Goal: Communication & Community: Answer question/provide support

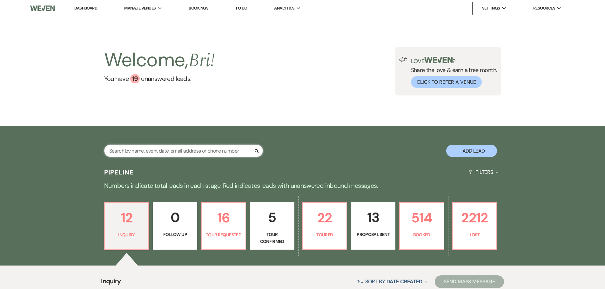
click at [127, 153] on input "text" at bounding box center [183, 151] width 159 height 12
type input "bella"
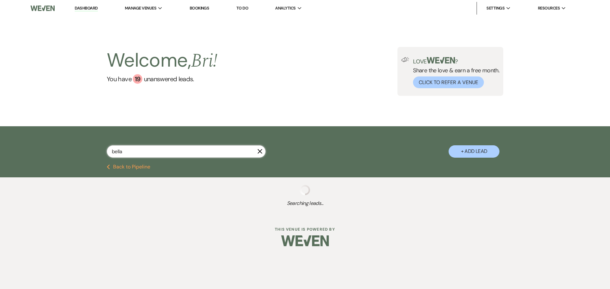
select select "8"
select select "10"
select select "8"
select select "5"
select select "8"
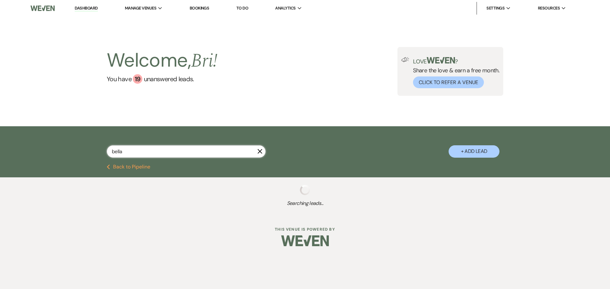
select select "4"
select select "8"
select select "5"
select select "8"
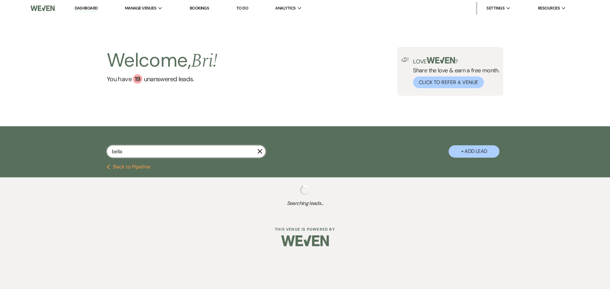
select select "5"
select select "8"
select select "1"
select select "8"
select select "1"
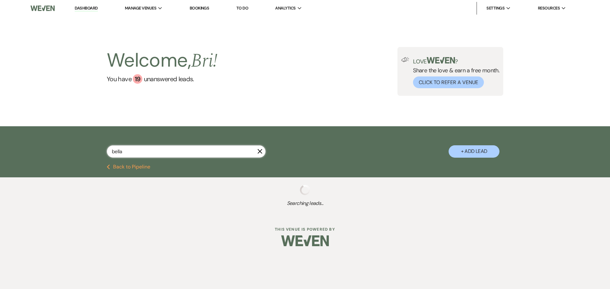
select select "8"
select select "1"
select select "8"
select select "1"
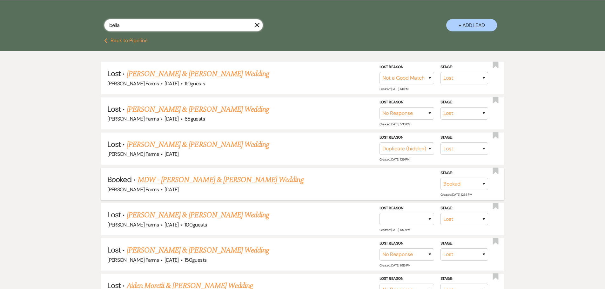
scroll to position [127, 0]
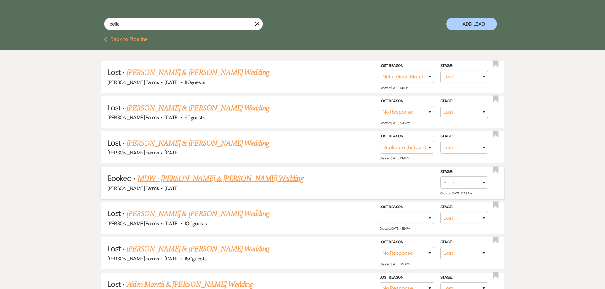
click at [220, 177] on link "MDW - Gaige Bradley & Bella Trzcinski's Wedding" at bounding box center [221, 178] width 166 height 11
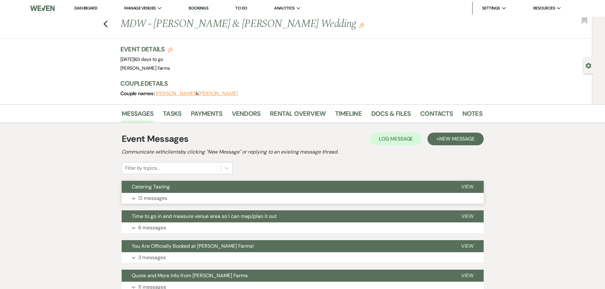
click at [183, 188] on button "Catering Tasting" at bounding box center [286, 187] width 329 height 12
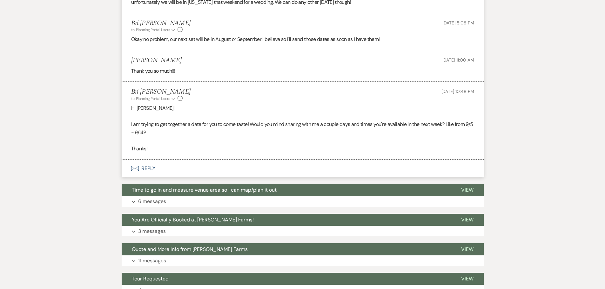
scroll to position [717, 0]
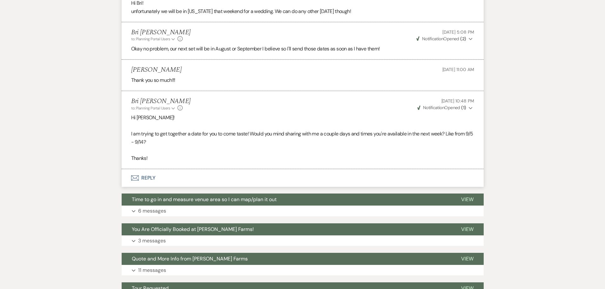
click at [241, 180] on button "Envelope Reply" at bounding box center [303, 178] width 362 height 18
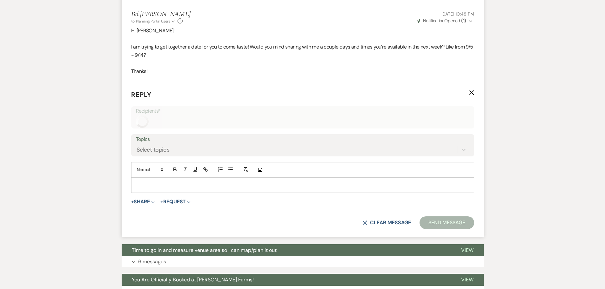
scroll to position [807, 0]
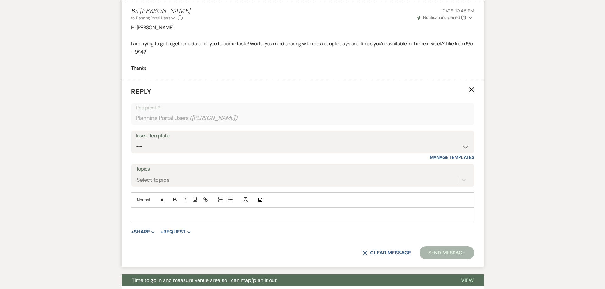
click at [161, 210] on div at bounding box center [303, 215] width 342 height 15
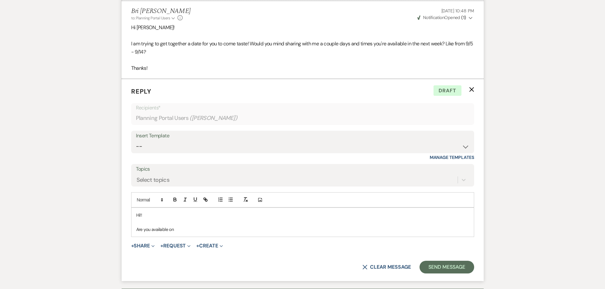
click at [208, 231] on p "Are you available on" at bounding box center [302, 229] width 333 height 7
click at [241, 229] on p "Are you available on Saturday, September 20, at" at bounding box center [302, 229] width 333 height 7
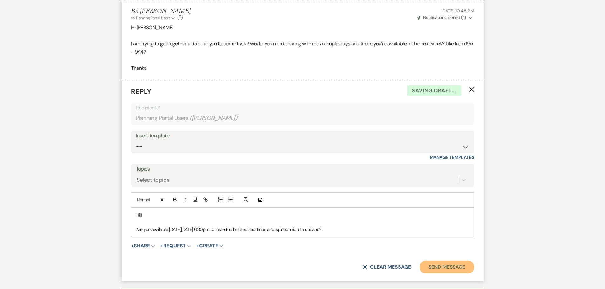
click at [440, 264] on button "Send Message" at bounding box center [447, 267] width 54 height 13
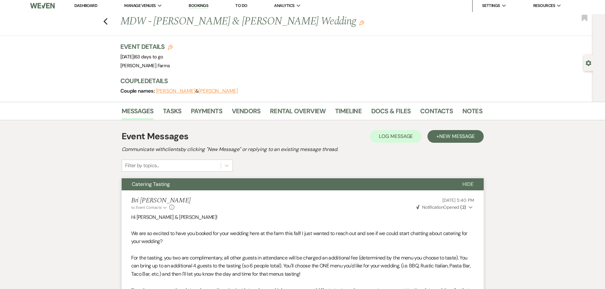
scroll to position [0, 0]
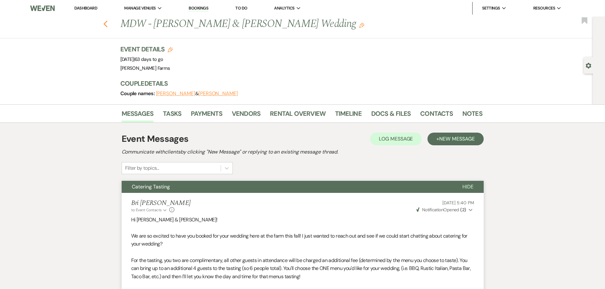
click at [108, 24] on icon "Previous" at bounding box center [105, 24] width 5 height 8
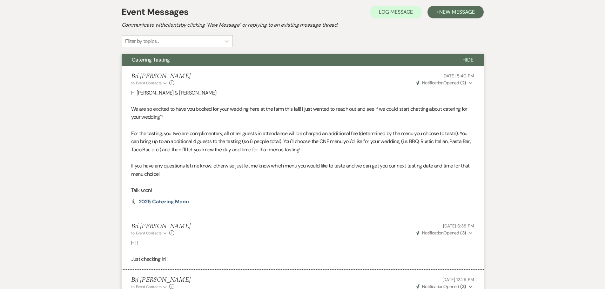
select select "8"
select select "10"
select select "8"
select select "5"
select select "8"
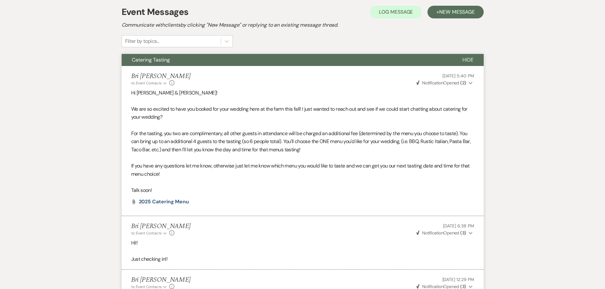
select select "4"
select select "8"
select select "5"
select select "8"
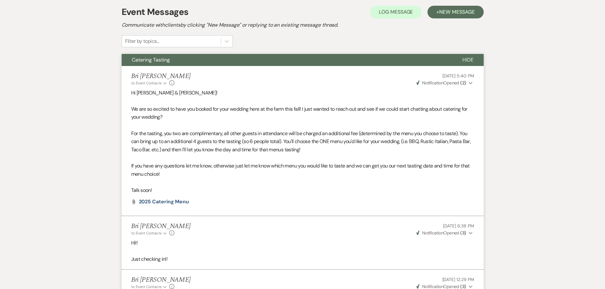
select select "5"
select select "8"
select select "1"
select select "8"
select select "1"
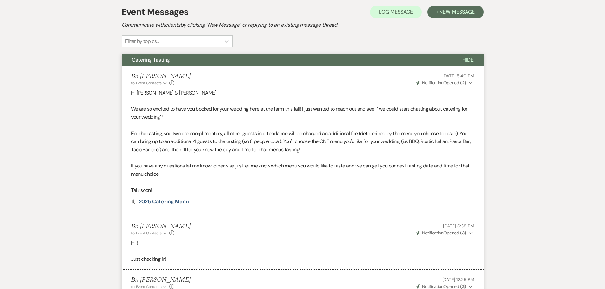
select select "8"
select select "1"
select select "8"
select select "1"
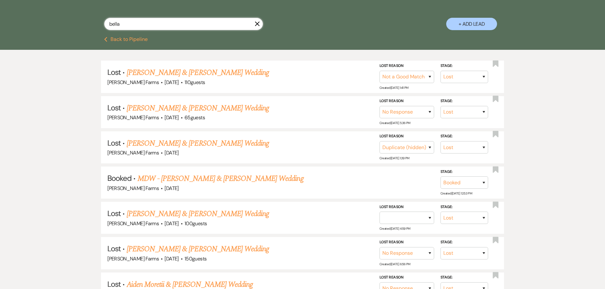
drag, startPoint x: 142, startPoint y: 24, endPoint x: 139, endPoint y: 26, distance: 4.0
click at [142, 24] on input "bella" at bounding box center [183, 24] width 159 height 12
drag, startPoint x: 132, startPoint y: 26, endPoint x: 91, endPoint y: 24, distance: 40.7
click at [91, 24] on div "bella X + Add Lead" at bounding box center [302, 18] width 457 height 33
type input "killeen"
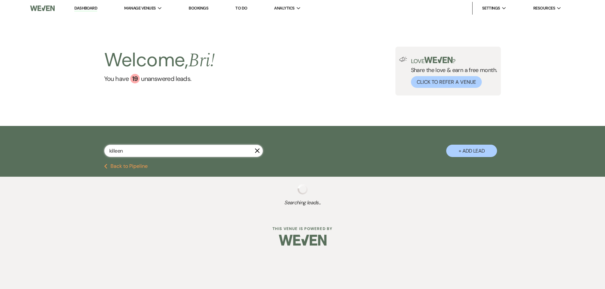
select select "8"
select select "6"
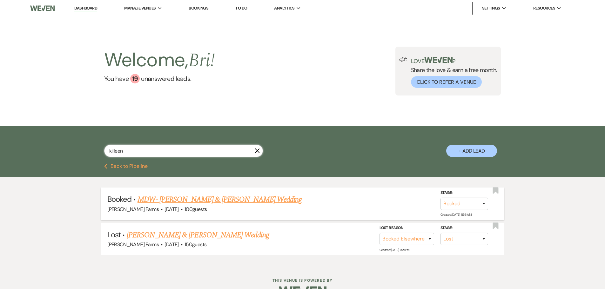
type input "killeen"
click at [191, 201] on link "MDW- Steven Galbraith & Killeen Partridge's Wedding" at bounding box center [220, 199] width 165 height 11
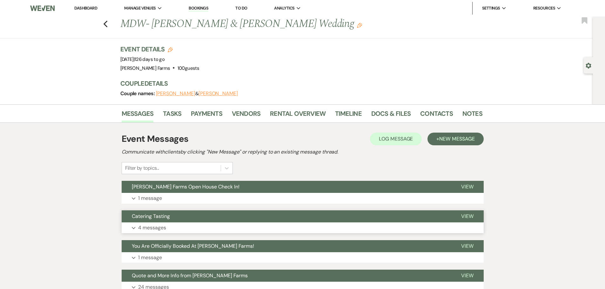
click at [169, 219] on span "Catering Tasting" at bounding box center [151, 216] width 38 height 7
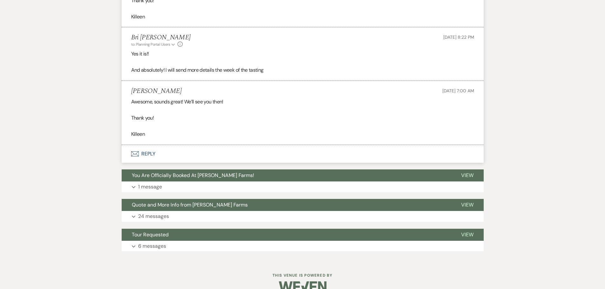
scroll to position [391, 0]
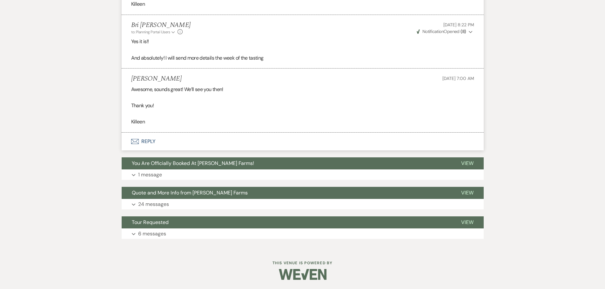
click at [201, 142] on button "Envelope Reply" at bounding box center [303, 142] width 362 height 18
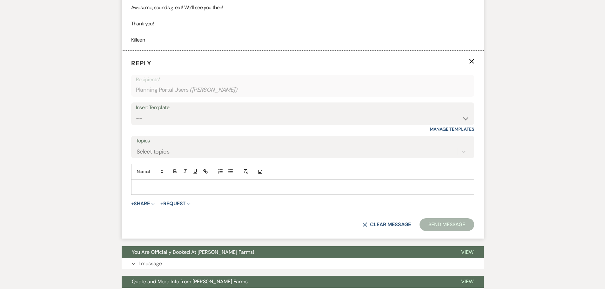
scroll to position [473, 0]
click at [160, 192] on div at bounding box center [303, 186] width 342 height 15
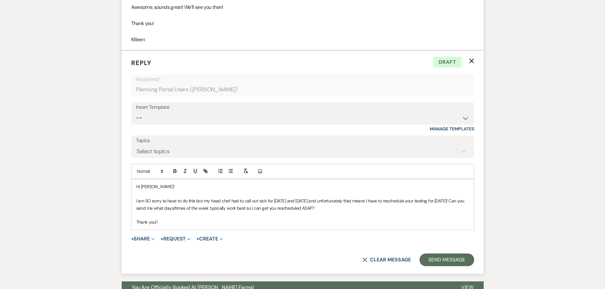
drag, startPoint x: 168, startPoint y: 223, endPoint x: 131, endPoint y: 183, distance: 54.9
click at [131, 183] on form "Reply X Draft Recipients* Planning Portal Users ( Killeen Partridge ) Insert Te…" at bounding box center [303, 163] width 362 height 224
copy div "Hi Killeen! I am SO sorry to have to do this but my head chef had to call out s…"
click at [449, 263] on button "Send Message" at bounding box center [447, 260] width 54 height 13
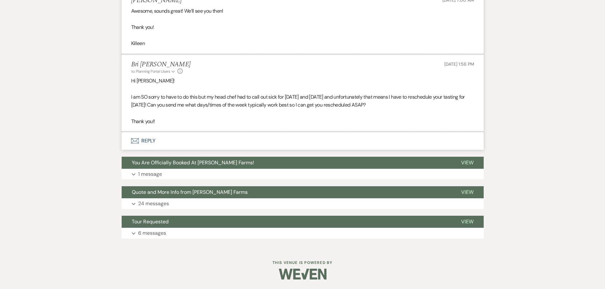
scroll to position [469, 0]
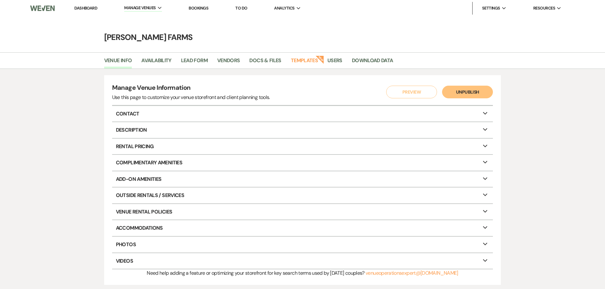
click at [86, 8] on link "Dashboard" at bounding box center [85, 7] width 23 height 5
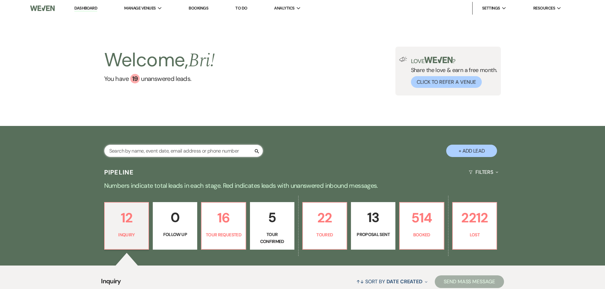
click at [144, 149] on input "text" at bounding box center [183, 151] width 159 height 12
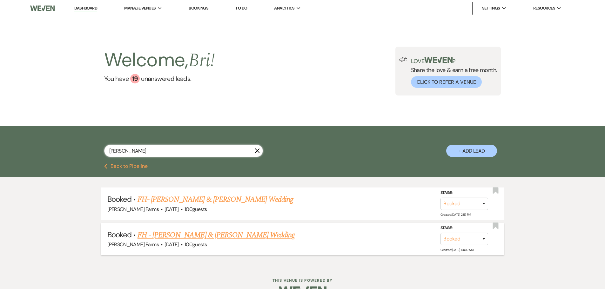
type input "blaine"
click at [197, 231] on link "FH - Blaine Jackson & Rebecca Reynolds's Wedding" at bounding box center [217, 235] width 158 height 11
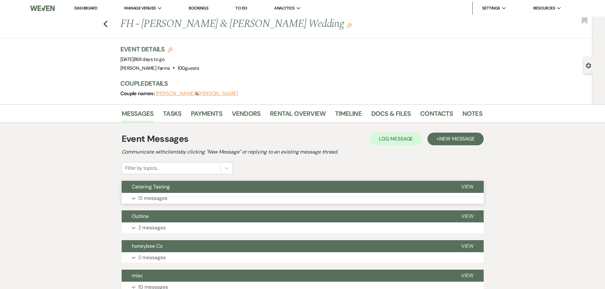
click at [177, 194] on button "Expand 12 messages" at bounding box center [303, 198] width 362 height 11
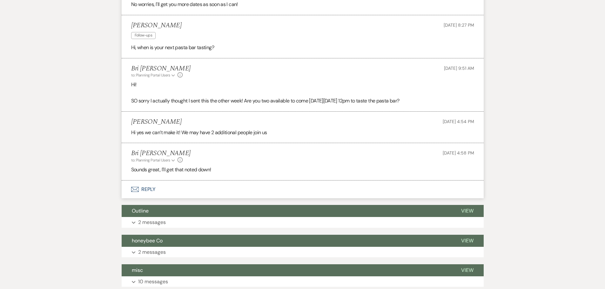
scroll to position [804, 0]
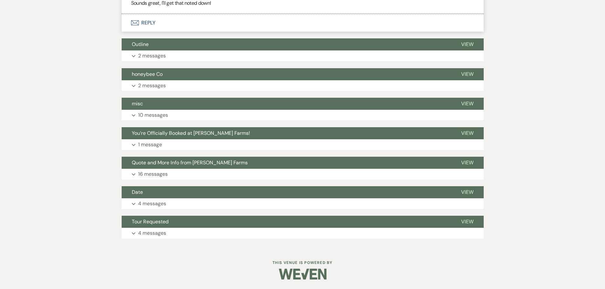
click at [167, 22] on button "Envelope Reply" at bounding box center [303, 23] width 362 height 18
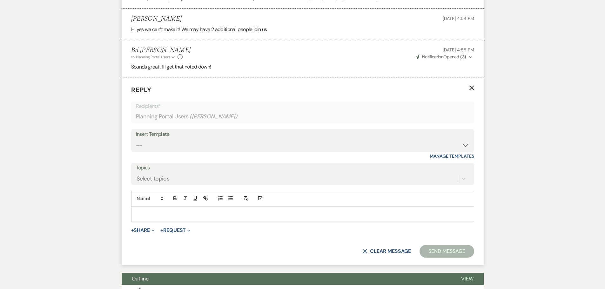
scroll to position [740, 0]
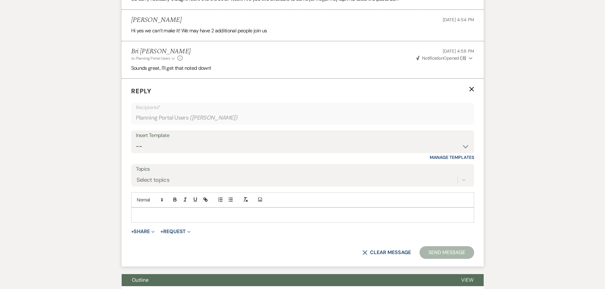
click at [157, 216] on p at bounding box center [302, 215] width 333 height 7
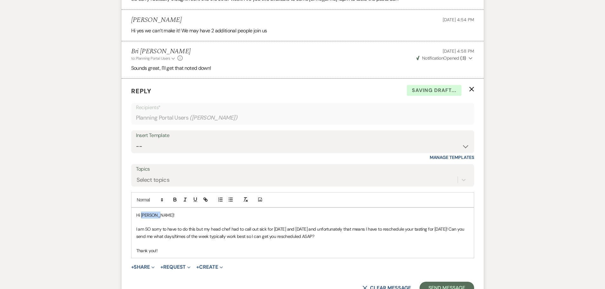
drag, startPoint x: 159, startPoint y: 218, endPoint x: 142, endPoint y: 217, distance: 17.2
click at [142, 217] on p "Hi Killeen!" at bounding box center [302, 215] width 333 height 7
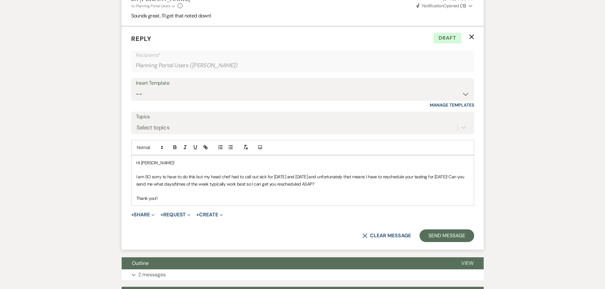
scroll to position [804, 0]
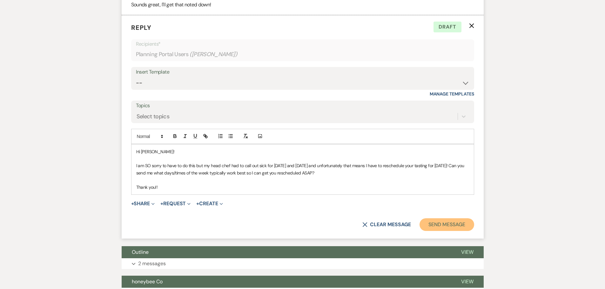
click at [446, 225] on button "Send Message" at bounding box center [447, 225] width 54 height 13
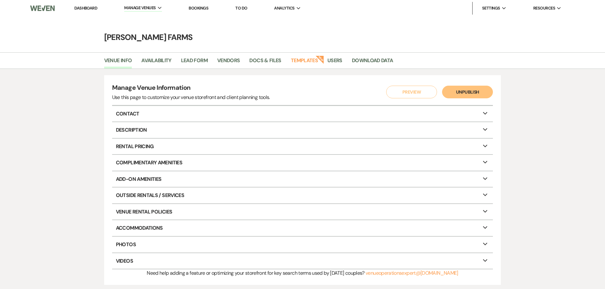
click at [87, 9] on link "Dashboard" at bounding box center [85, 7] width 23 height 5
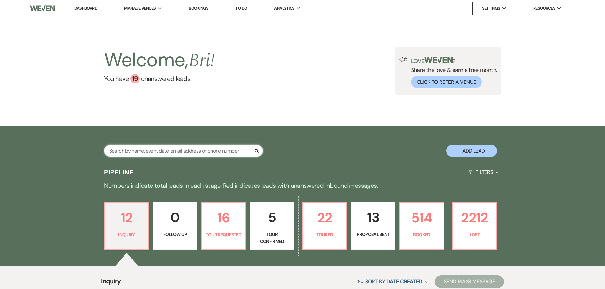
click at [195, 151] on input "text" at bounding box center [183, 151] width 159 height 12
type input "bonsaver"
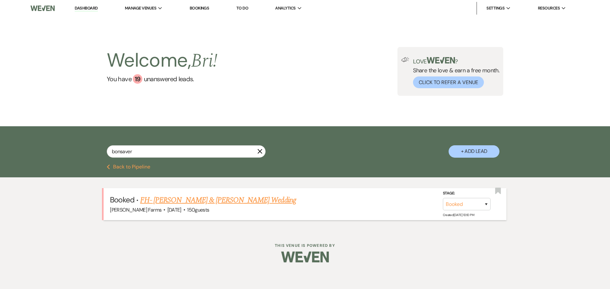
click at [174, 205] on link "FH- Jordan Ewbank & Julianne M Bonsaver's Wedding" at bounding box center [218, 200] width 156 height 11
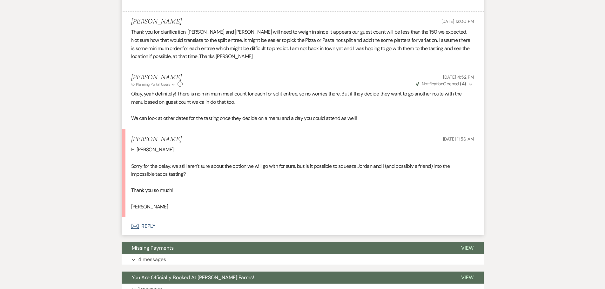
scroll to position [1017, 0]
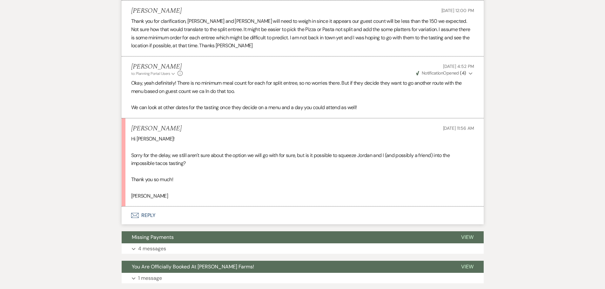
click at [196, 217] on button "Envelope Reply" at bounding box center [303, 216] width 362 height 18
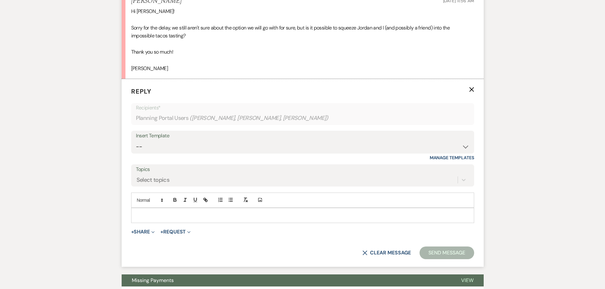
scroll to position [1172, 0]
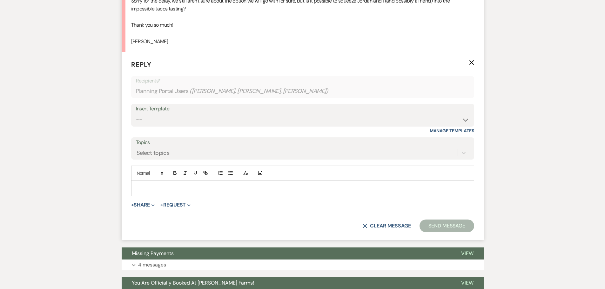
click at [163, 188] on p at bounding box center [302, 188] width 333 height 7
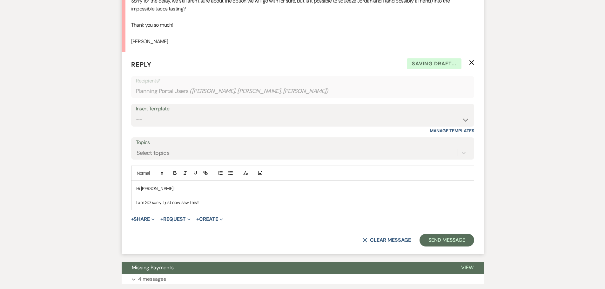
scroll to position [1140, 0]
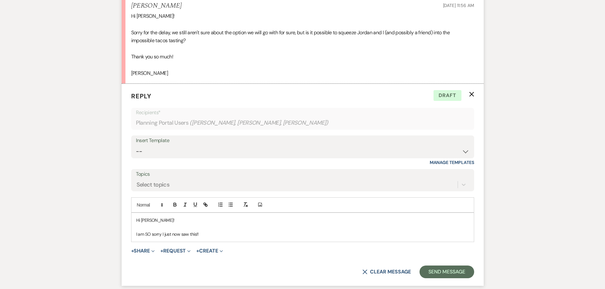
click at [219, 238] on p "I am SO sorry I just now saw this!!" at bounding box center [302, 234] width 333 height 7
click at [225, 234] on p "I am SO sorry I just now saw this!! I will get you a tasting time for those as …" at bounding box center [302, 234] width 333 height 7
click at [225, 234] on p "I am SO sorry I just now saw this!! I will get you aother tasting time for thos…" at bounding box center [302, 234] width 333 height 7
click at [316, 234] on p "I am SO sorry I just now saw this!! I will get you another tasting time for tho…" at bounding box center [302, 234] width 333 height 7
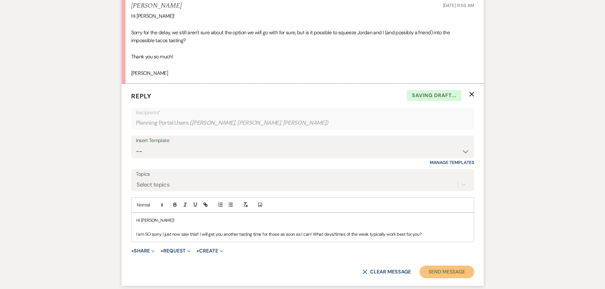
click at [446, 270] on button "Send Message" at bounding box center [447, 272] width 54 height 13
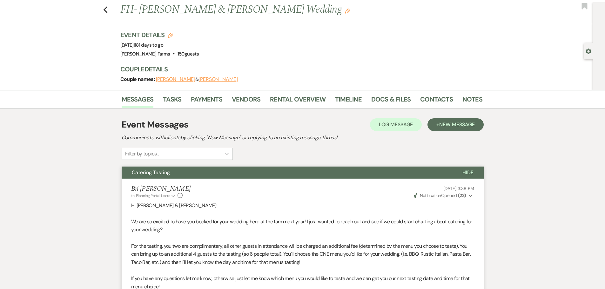
scroll to position [0, 0]
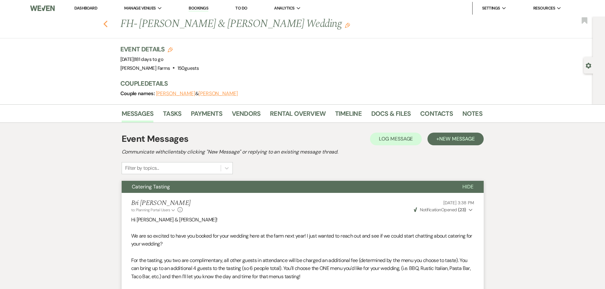
click at [108, 24] on icon "Previous" at bounding box center [105, 24] width 5 height 8
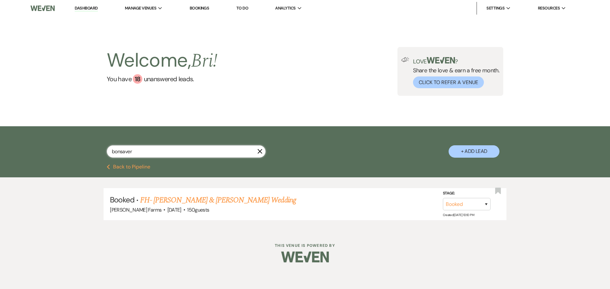
drag, startPoint x: 138, startPoint y: 151, endPoint x: 105, endPoint y: 150, distance: 32.4
click at [105, 150] on div "bonsaver X + Add Lead" at bounding box center [304, 146] width 457 height 33
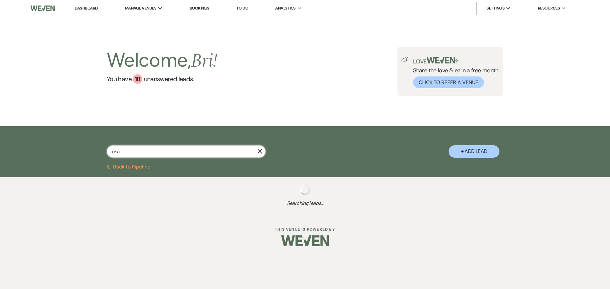
type input "ok"
select select "8"
select select "5"
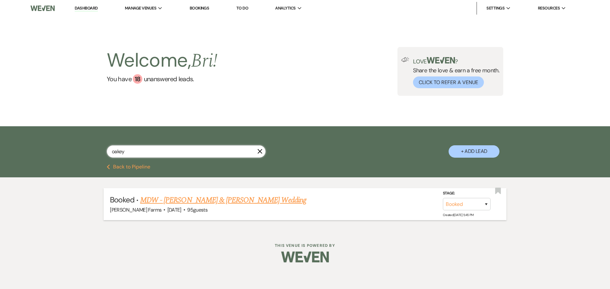
type input "oakey"
click at [168, 205] on link "MDW - Daniel Oakey & Taylor Fox's Wedding" at bounding box center [223, 200] width 166 height 11
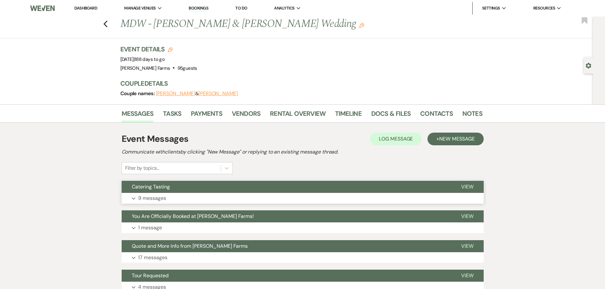
click at [156, 189] on span "Catering Tasting" at bounding box center [151, 187] width 38 height 7
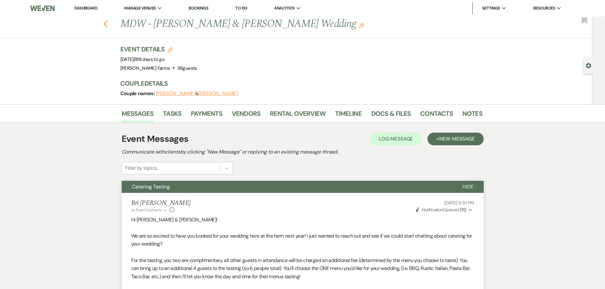
click at [108, 22] on icon "Previous" at bounding box center [105, 24] width 5 height 8
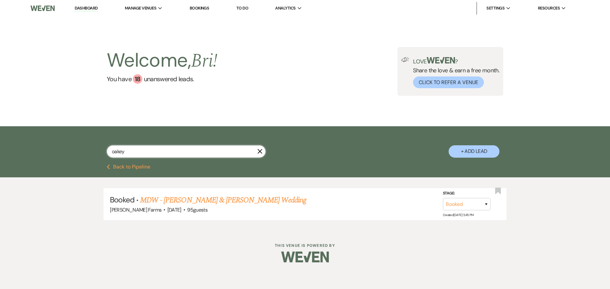
drag, startPoint x: 131, startPoint y: 152, endPoint x: 105, endPoint y: 149, distance: 27.0
click at [105, 149] on div "oakey X + Add Lead" at bounding box center [304, 146] width 457 height 33
type input "lautt"
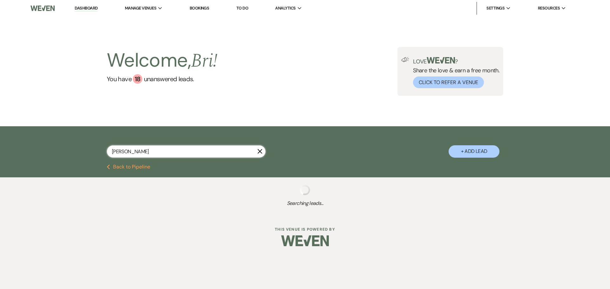
select select "8"
select select "4"
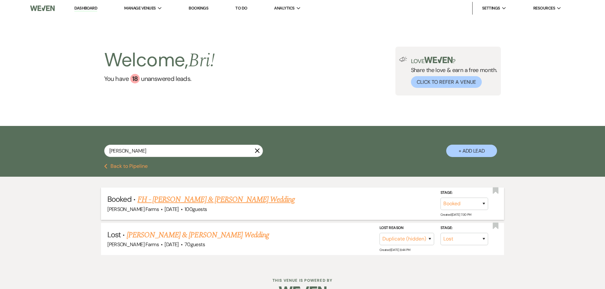
click at [189, 202] on link "FH - Grant Epifanio & Sydney Lautt's Wedding" at bounding box center [217, 199] width 158 height 11
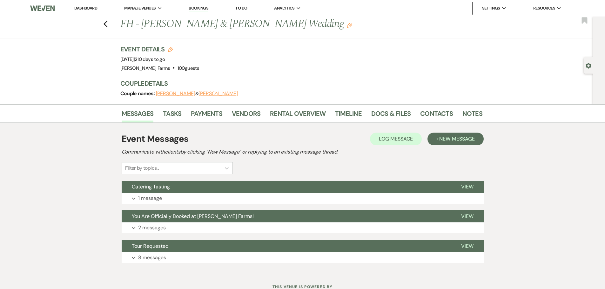
click at [170, 198] on button "Expand 1 message" at bounding box center [303, 198] width 362 height 11
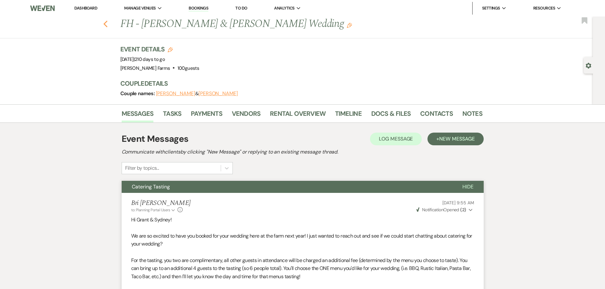
click at [105, 20] on icon "Previous" at bounding box center [105, 24] width 5 height 8
select select "8"
select select "4"
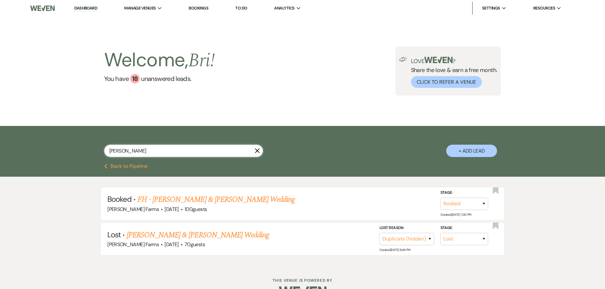
drag, startPoint x: 122, startPoint y: 153, endPoint x: 83, endPoint y: 153, distance: 39.4
click at [83, 153] on div "lautt X + Add Lead" at bounding box center [302, 145] width 457 height 33
type input "hasler"
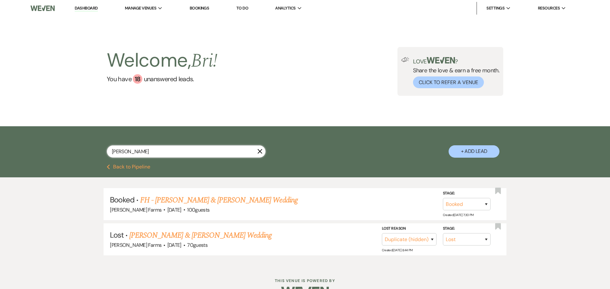
select select "8"
select select "5"
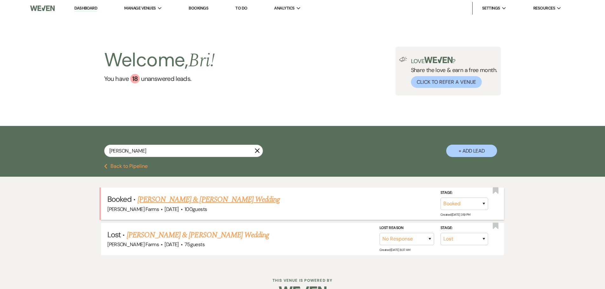
click at [158, 197] on link "FH Dalton Meyer & Erika Hasler's Wedding" at bounding box center [209, 199] width 142 height 11
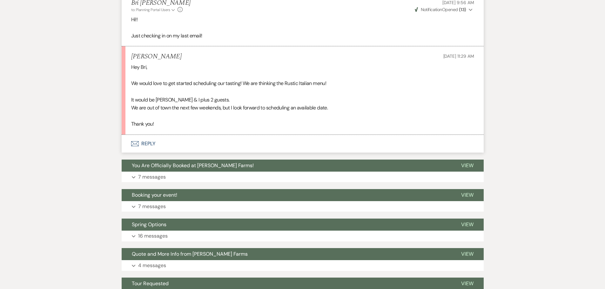
scroll to position [349, 0]
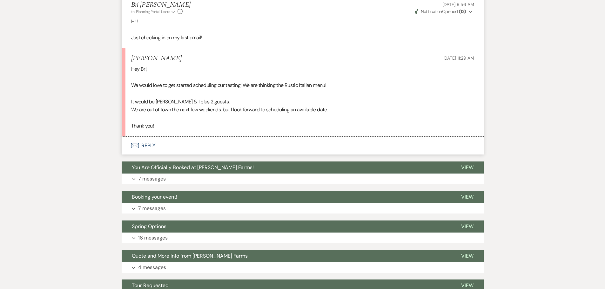
click at [195, 146] on button "Envelope Reply" at bounding box center [303, 146] width 362 height 18
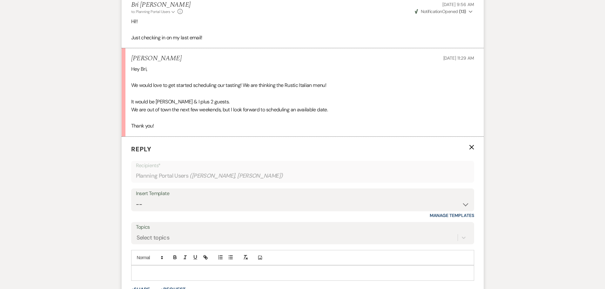
scroll to position [435, 0]
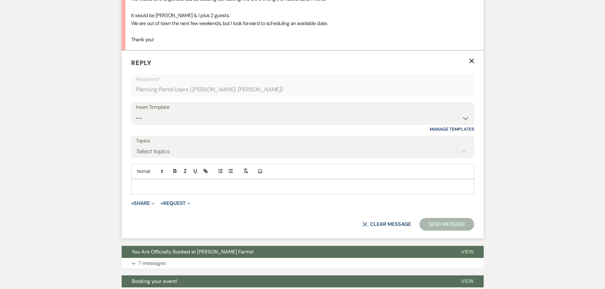
click at [166, 185] on p at bounding box center [302, 186] width 333 height 7
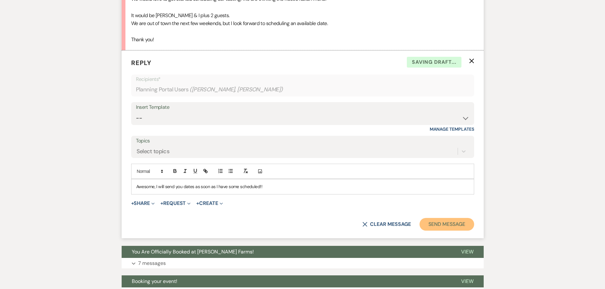
click at [434, 226] on button "Send Message" at bounding box center [447, 224] width 54 height 13
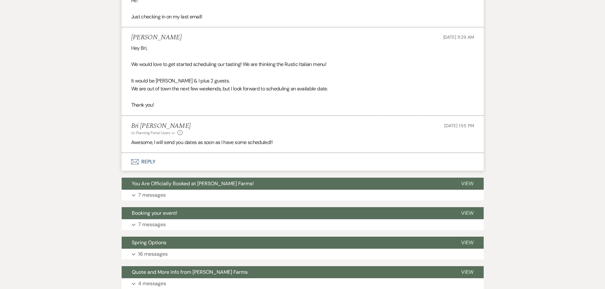
scroll to position [0, 0]
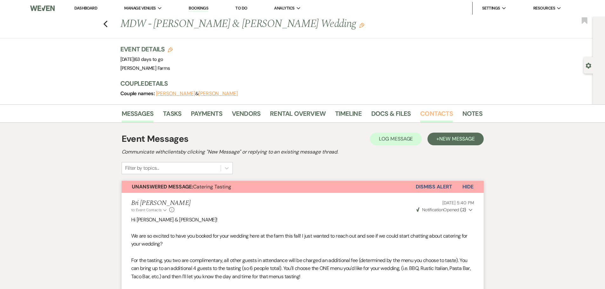
click at [435, 116] on link "Contacts" at bounding box center [436, 116] width 33 height 14
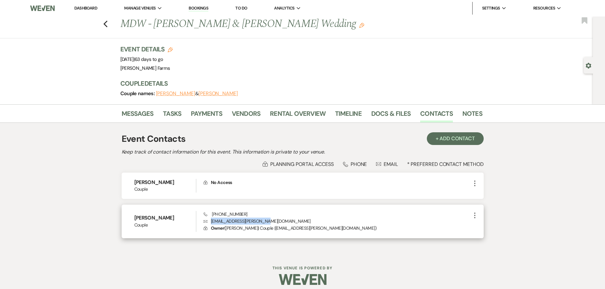
drag, startPoint x: 250, startPoint y: 223, endPoint x: 211, endPoint y: 221, distance: 39.2
click at [211, 221] on p "Envelope bella.trzcinski@gmail.com" at bounding box center [337, 221] width 267 height 7
copy p "bella.trzcinski@gmail.com"
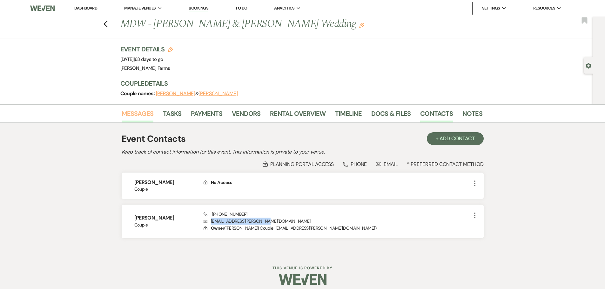
click at [146, 114] on link "Messages" at bounding box center [138, 116] width 32 height 14
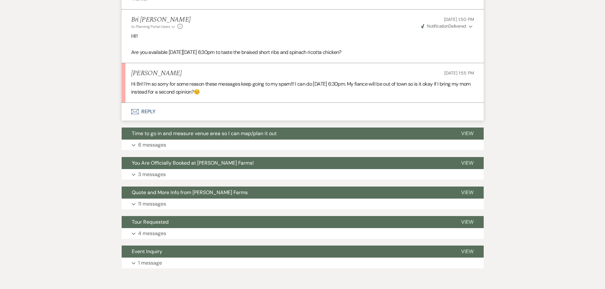
scroll to position [843, 0]
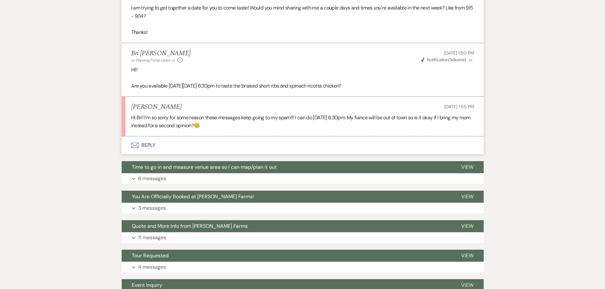
click at [211, 149] on button "Envelope Reply" at bounding box center [303, 146] width 362 height 18
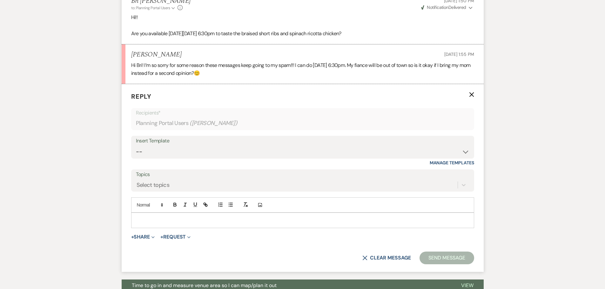
scroll to position [907, 0]
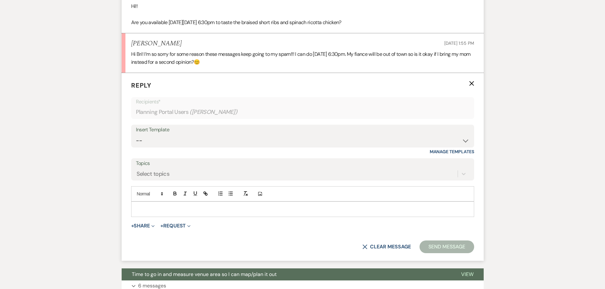
click at [156, 213] on div at bounding box center [303, 209] width 342 height 15
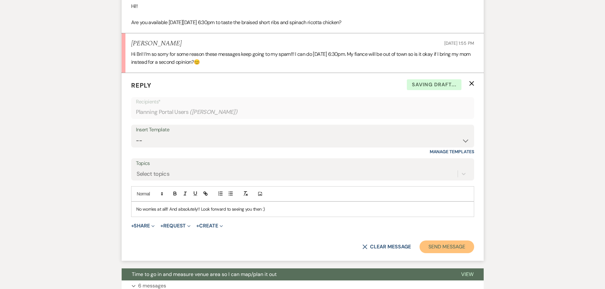
click at [431, 246] on button "Send Message" at bounding box center [447, 247] width 54 height 13
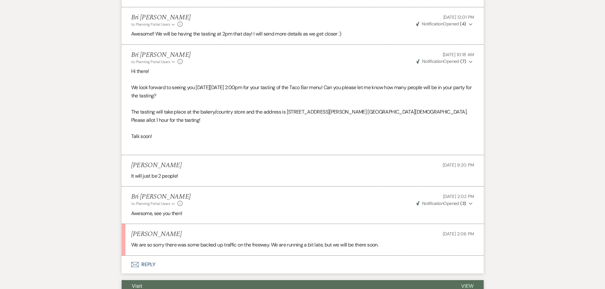
scroll to position [1482, 0]
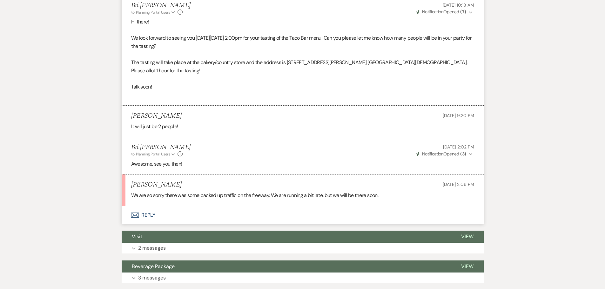
click at [169, 206] on button "Envelope Reply" at bounding box center [303, 215] width 362 height 18
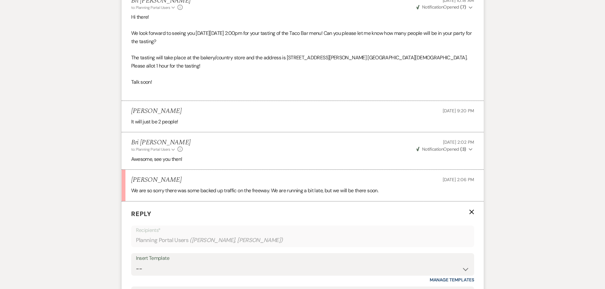
scroll to position [1577, 0]
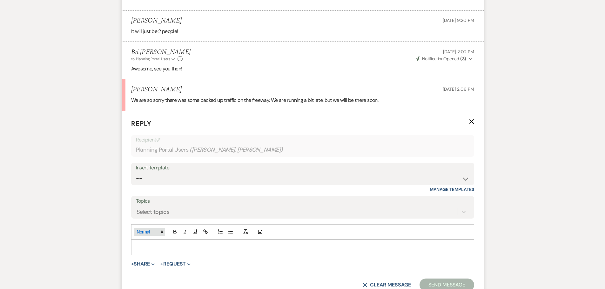
click at [161, 229] on icon at bounding box center [162, 232] width 6 height 6
click at [194, 244] on p at bounding box center [302, 247] width 333 height 7
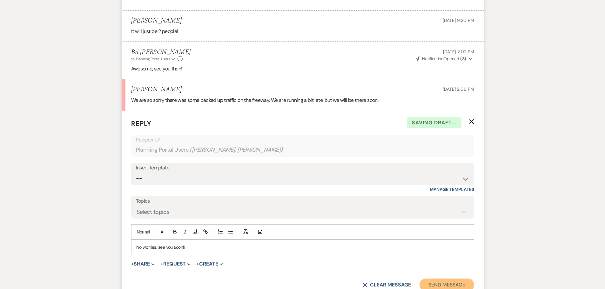
click at [433, 279] on button "Send Message" at bounding box center [447, 285] width 54 height 13
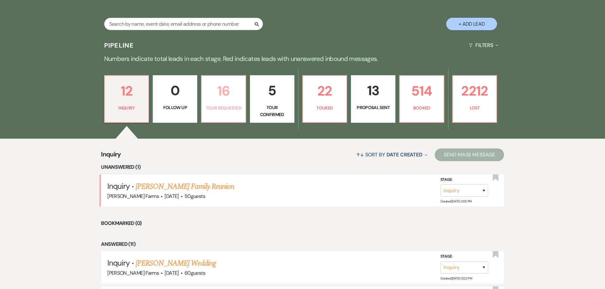
click at [233, 102] on link "16 Tour Requested" at bounding box center [223, 99] width 45 height 48
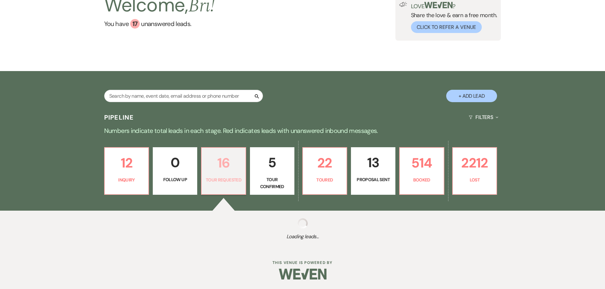
select select "2"
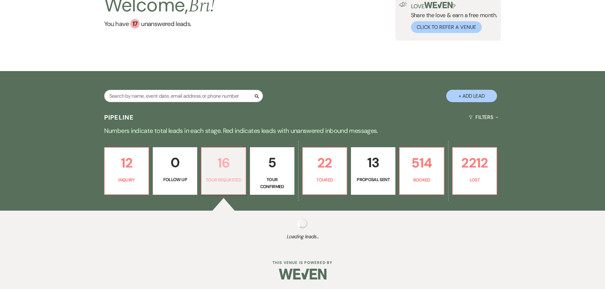
select select "2"
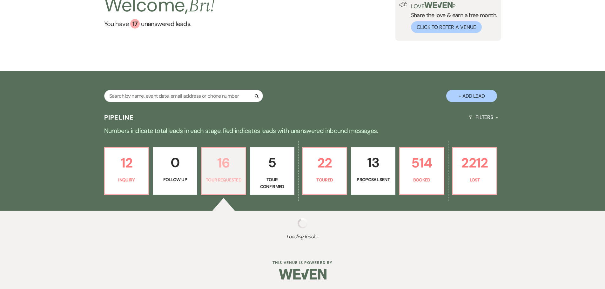
select select "2"
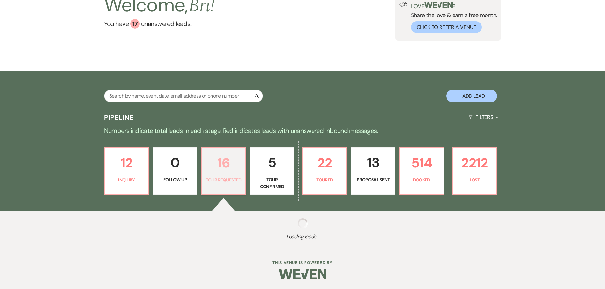
select select "2"
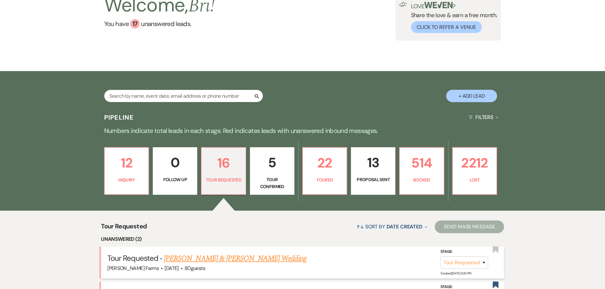
scroll to position [127, 0]
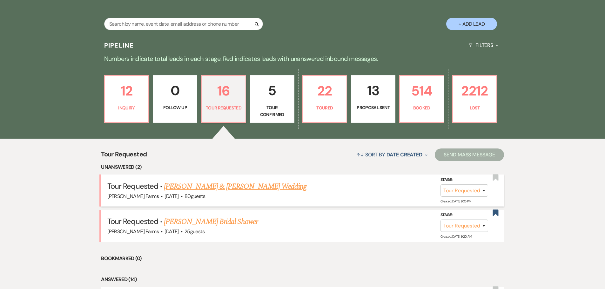
click at [230, 188] on link "[PERSON_NAME] & [PERSON_NAME] Wedding" at bounding box center [235, 186] width 142 height 11
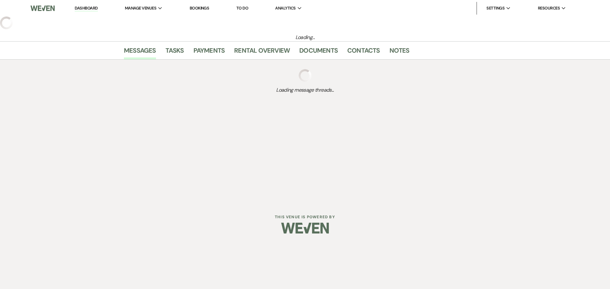
select select "2"
select select "5"
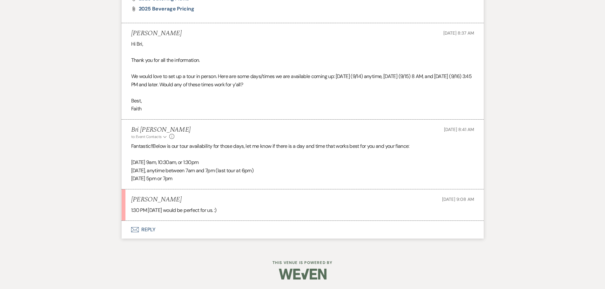
click at [213, 230] on button "Envelope Reply" at bounding box center [303, 230] width 362 height 18
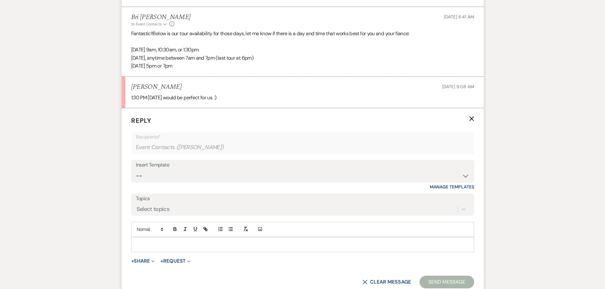
scroll to position [638, 0]
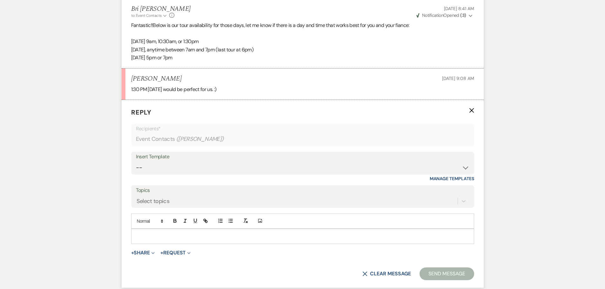
click at [174, 235] on p at bounding box center [302, 236] width 333 height 7
click at [175, 242] on div at bounding box center [303, 236] width 342 height 15
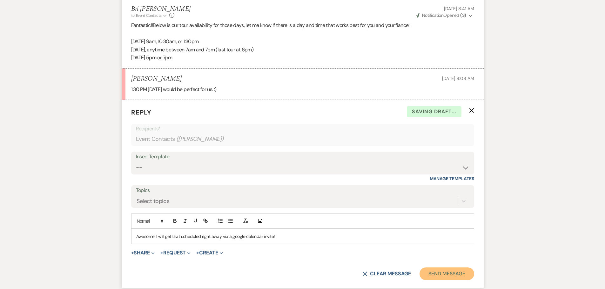
click at [449, 276] on button "Send Message" at bounding box center [447, 274] width 54 height 13
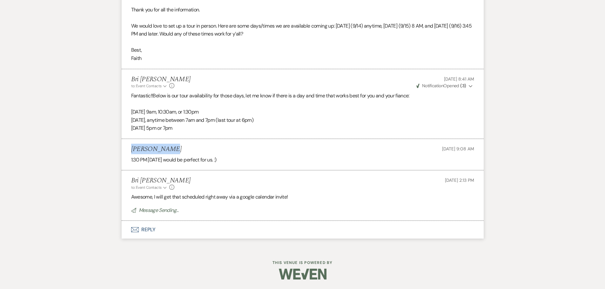
drag, startPoint x: 168, startPoint y: 147, endPoint x: 129, endPoint y: 151, distance: 39.3
click at [129, 151] on li "[PERSON_NAME] [DATE] 9:08 AM 1:30 PM [DATE] would be perfect for us. :)" at bounding box center [303, 154] width 362 height 31
copy h5 "[PERSON_NAME]"
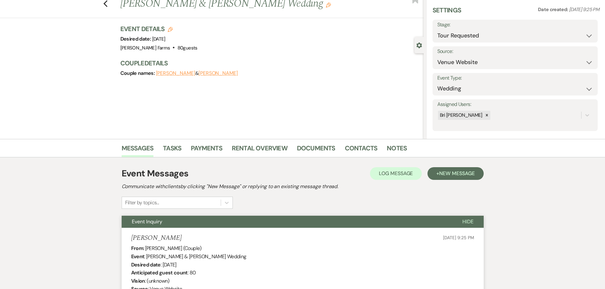
scroll to position [0, 0]
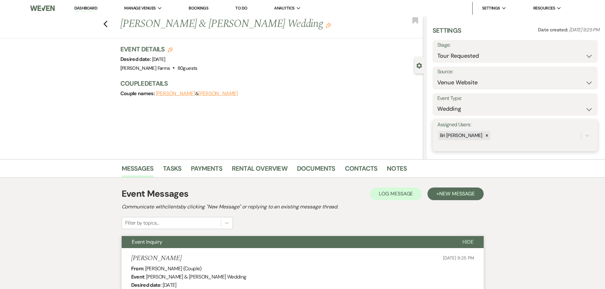
click at [486, 134] on div "Bri [PERSON_NAME]" at bounding box center [509, 135] width 144 height 11
type input "sa"
click at [485, 147] on div "[PERSON_NAME]" at bounding box center [515, 151] width 156 height 13
click at [565, 137] on button "Save" at bounding box center [580, 135] width 35 height 13
click at [477, 56] on select "Inquiry Follow Up Tour Requested Tour Confirmed Toured Proposal Sent Booked Lost" at bounding box center [515, 56] width 156 height 12
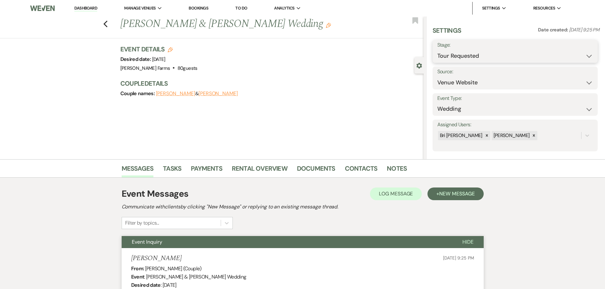
select select "4"
click at [437, 50] on select "Inquiry Follow Up Tour Requested Tour Confirmed Toured Proposal Sent Booked Lost" at bounding box center [515, 56] width 156 height 12
click at [568, 57] on button "Save" at bounding box center [580, 51] width 36 height 13
click at [368, 169] on link "Contacts" at bounding box center [361, 171] width 33 height 14
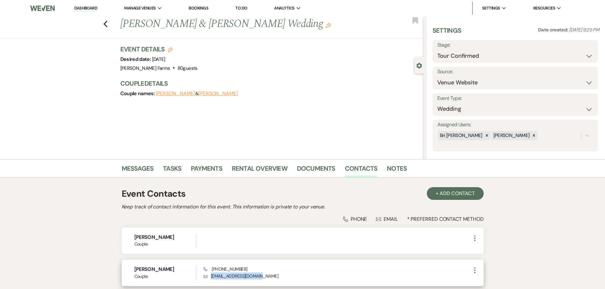
drag, startPoint x: 259, startPoint y: 279, endPoint x: 210, endPoint y: 279, distance: 49.2
click at [210, 279] on p "Envelope [EMAIL_ADDRESS][DOMAIN_NAME]" at bounding box center [337, 276] width 267 height 7
copy p "[EMAIL_ADDRESS][DOMAIN_NAME]"
click at [106, 27] on icon "Previous" at bounding box center [105, 24] width 5 height 8
select select "2"
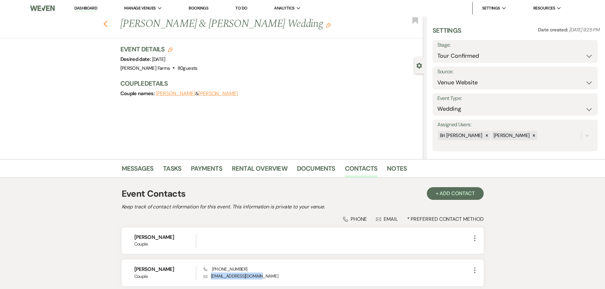
select select "2"
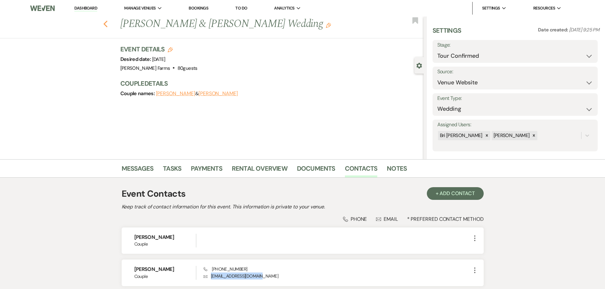
select select "2"
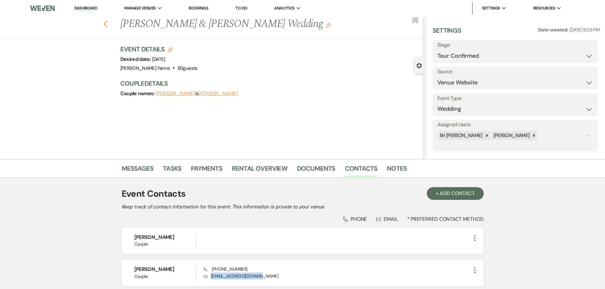
select select "2"
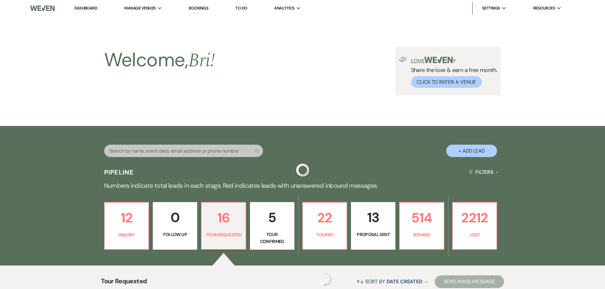
scroll to position [127, 0]
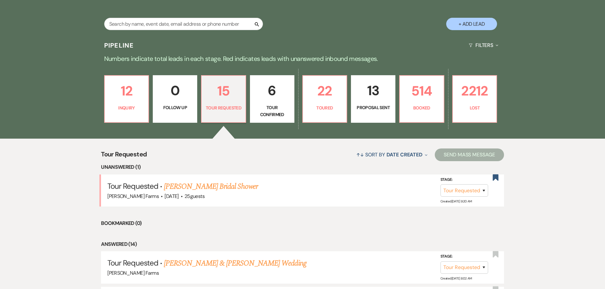
click at [179, 109] on p "Follow Up" at bounding box center [175, 107] width 36 height 7
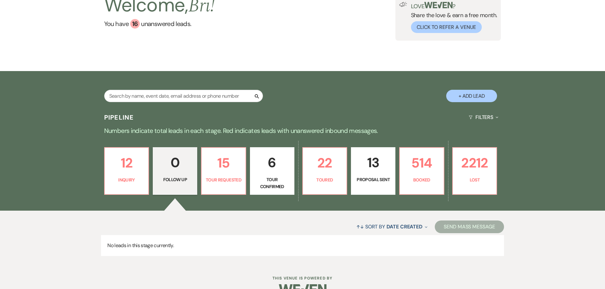
scroll to position [71, 0]
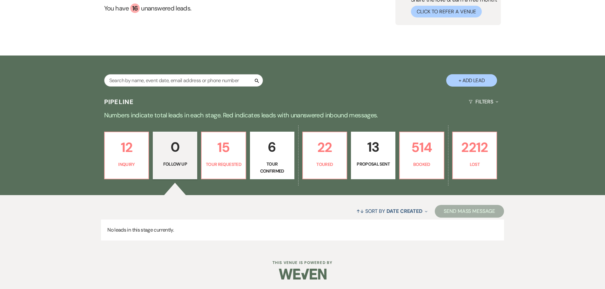
click at [121, 97] on div "Pipeline Filters Expand" at bounding box center [302, 101] width 457 height 17
click at [133, 136] on link "12 Inquiry" at bounding box center [126, 156] width 45 height 48
